Goal: Check status: Check status

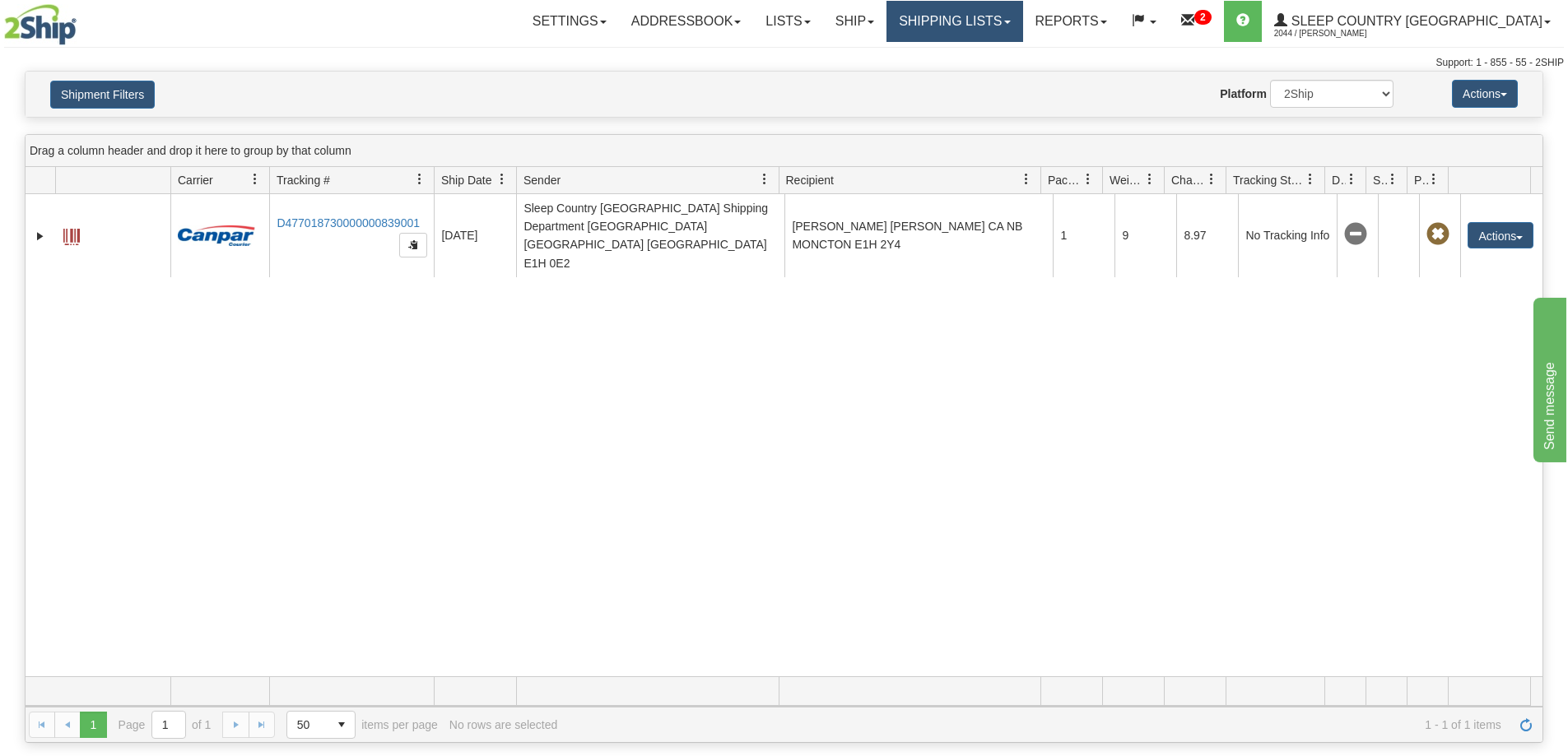
click at [1010, 20] on span at bounding box center [1007, 22] width 6 height 4
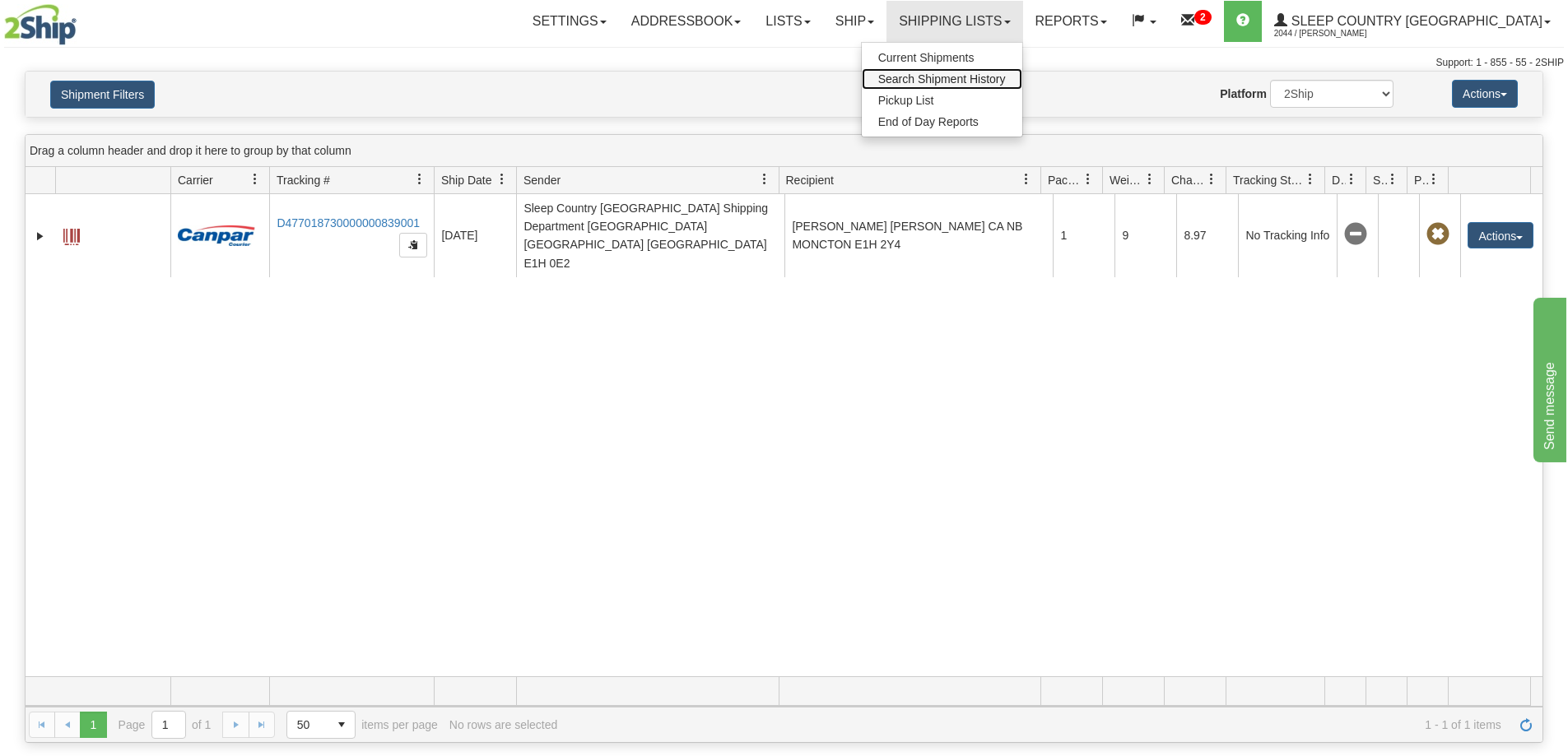
click at [1006, 79] on span "Search Shipment History" at bounding box center [942, 78] width 128 height 13
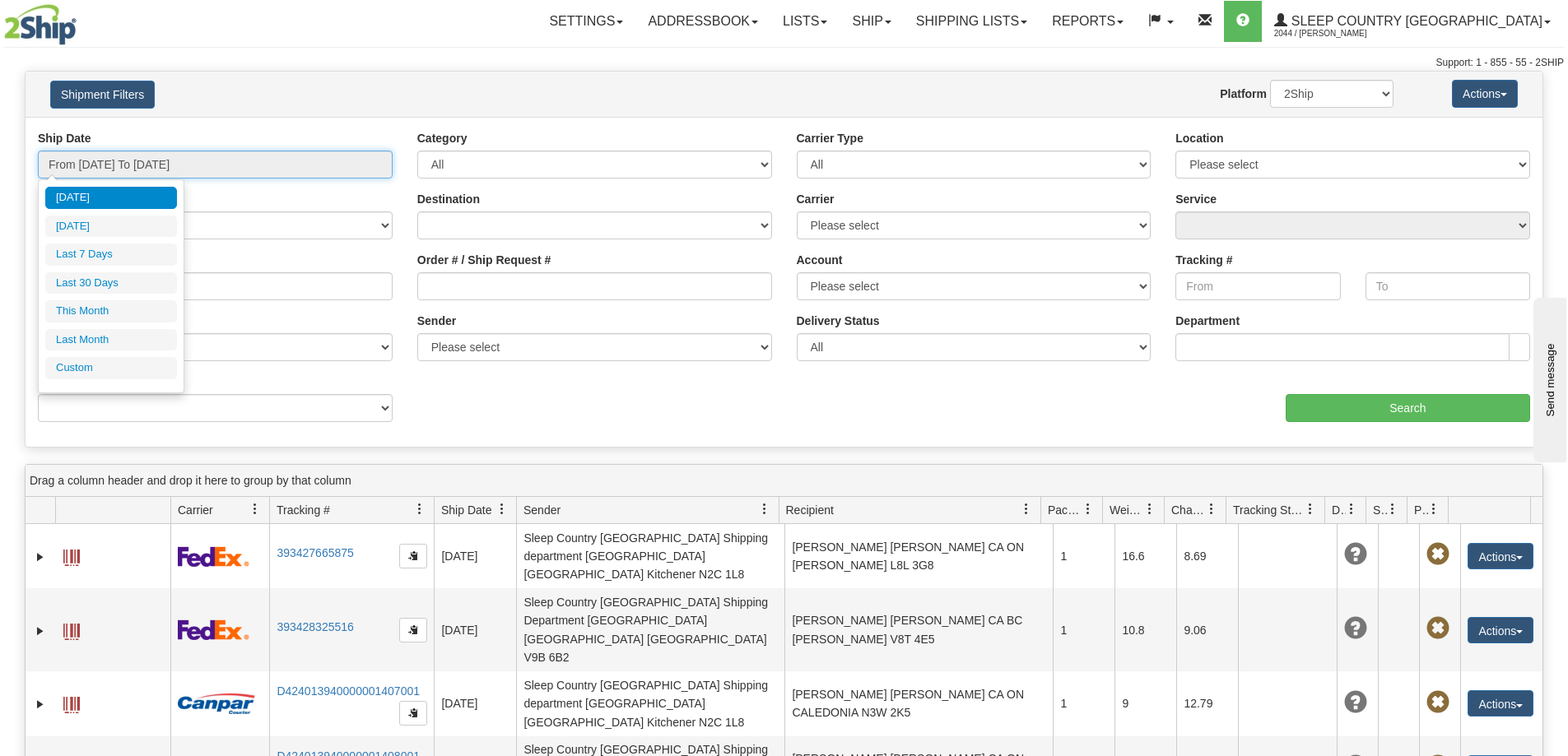
click at [209, 172] on input "From [DATE] To [DATE]" at bounding box center [215, 165] width 355 height 28
click at [136, 289] on li "Last 30 Days" at bounding box center [111, 283] width 132 height 22
type input "From [DATE] To [DATE]"
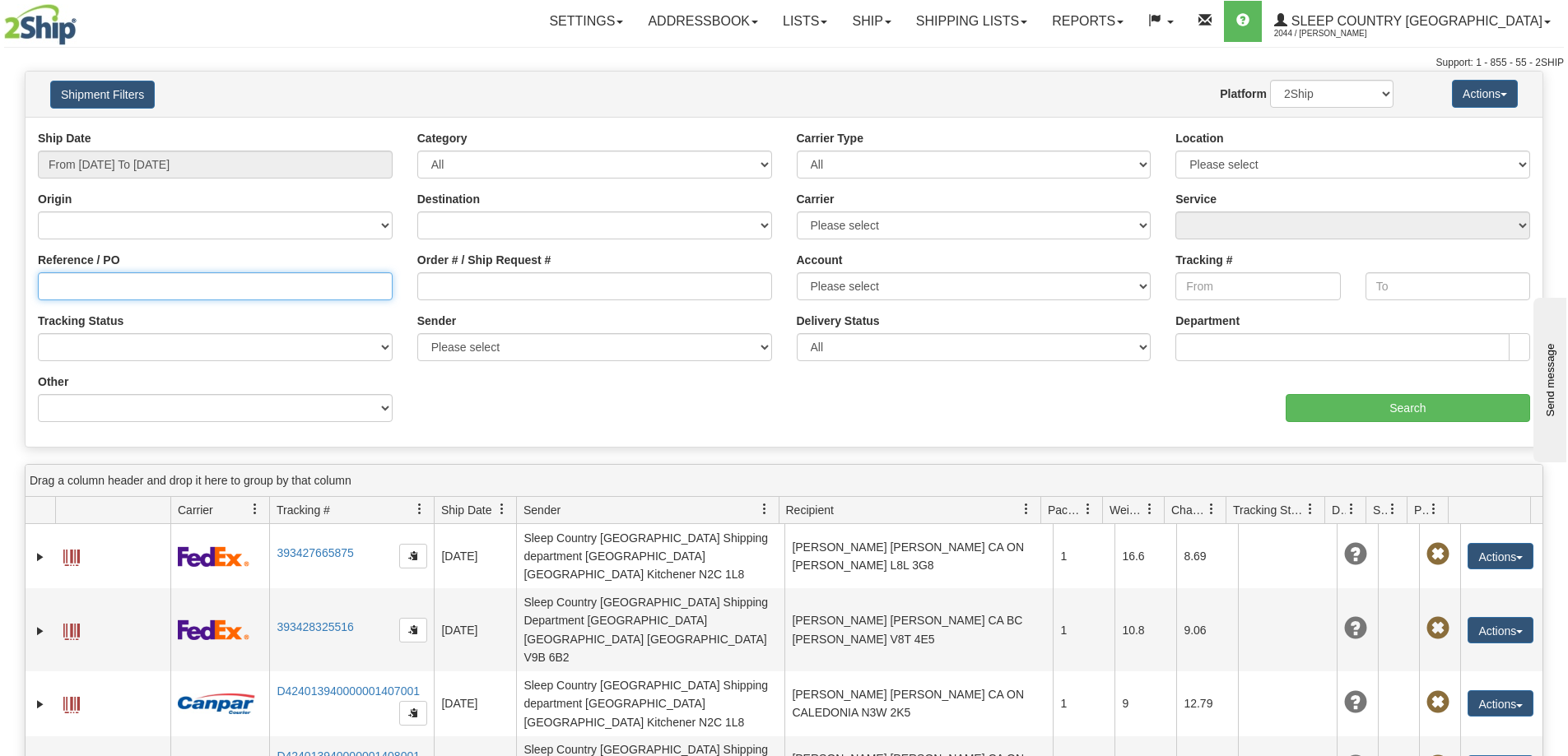
click at [180, 290] on input "Reference / PO" at bounding box center [215, 287] width 355 height 28
paste input "1058196"
type input "1058196"
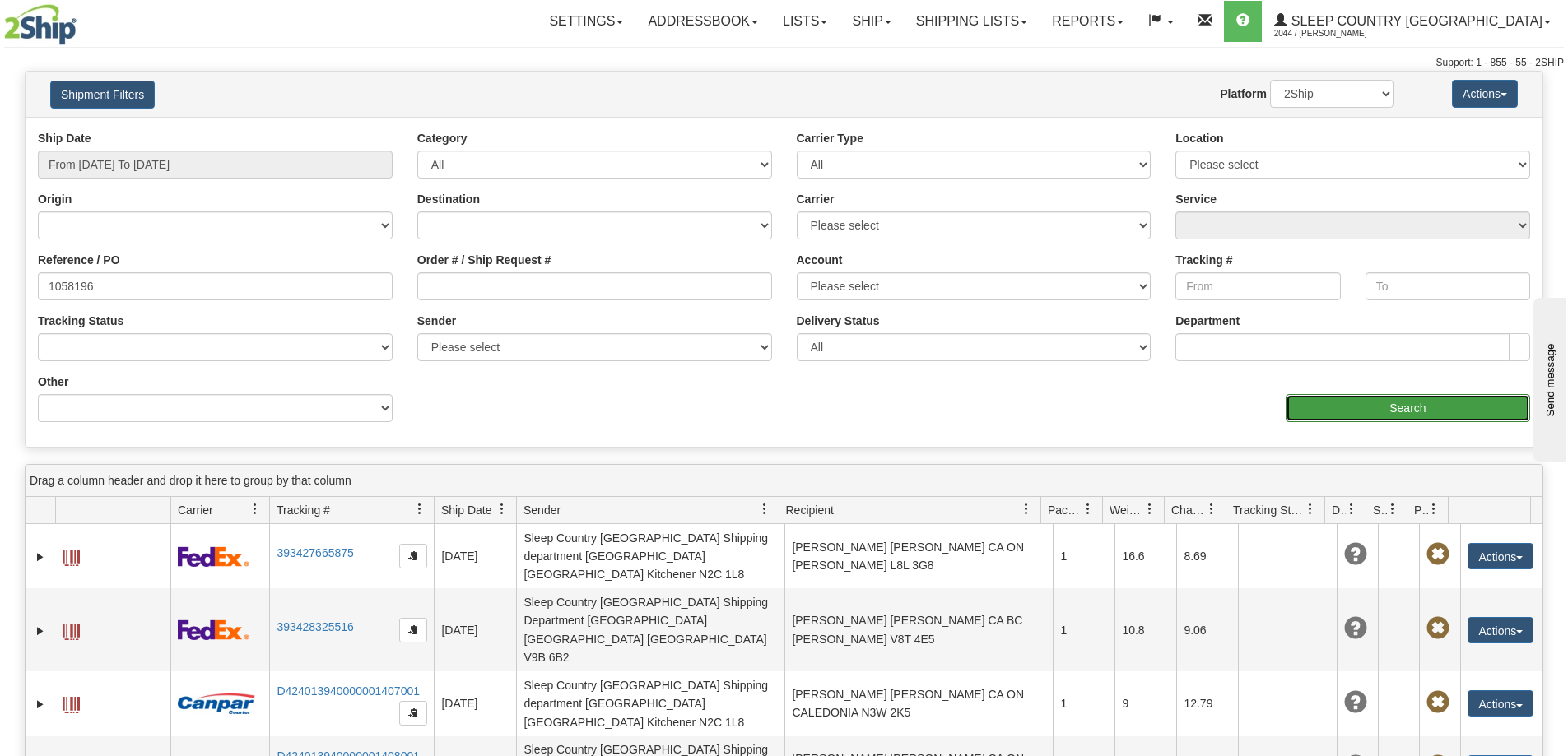
click at [1457, 395] on input "Search" at bounding box center [1408, 408] width 245 height 28
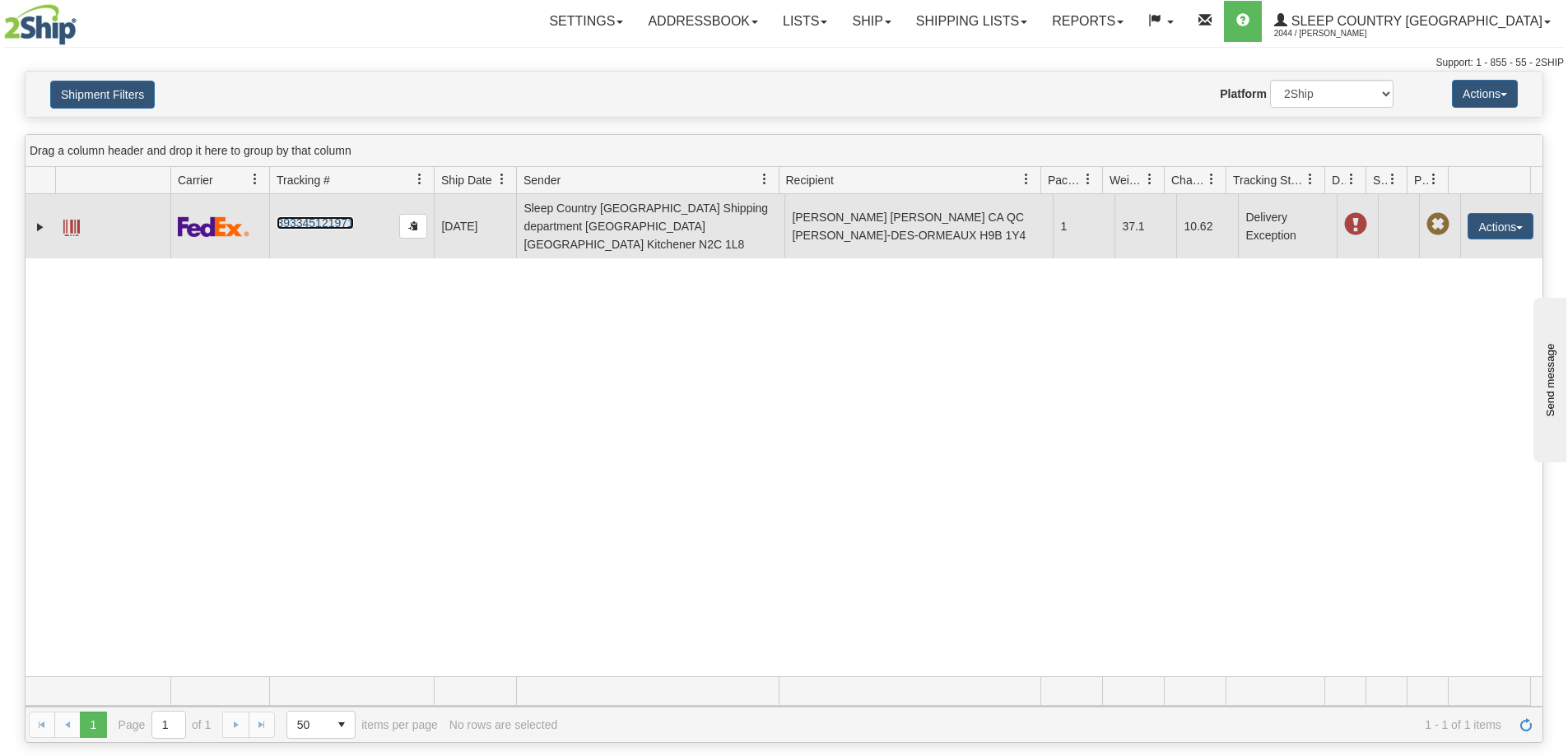
click at [323, 217] on link "393345121971" at bounding box center [314, 223] width 77 height 13
